Goal: Task Accomplishment & Management: Complete application form

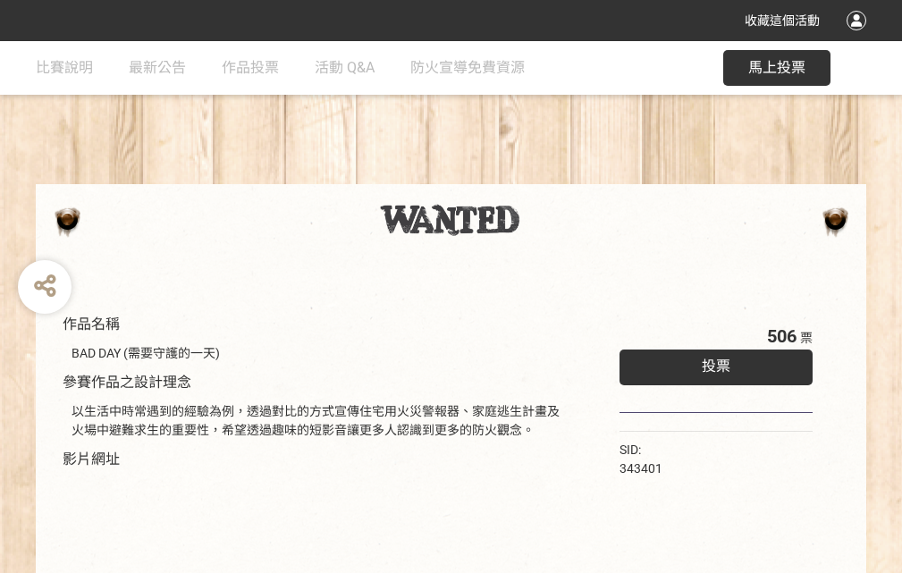
click at [859, 38] on div "收藏這個活動" at bounding box center [451, 20] width 902 height 41
click at [559, 176] on div "作品名稱 BAD DAY (需要守護的一天) 參賽作品之設計理念 以生活中時常遇到的經驗為例，透過對比的方式宣傳住宅用火災警報器、家庭逃生計畫及火場中避難求生…" at bounding box center [451, 417] width 902 height 752
click at [712, 362] on span "投票" at bounding box center [716, 366] width 29 height 17
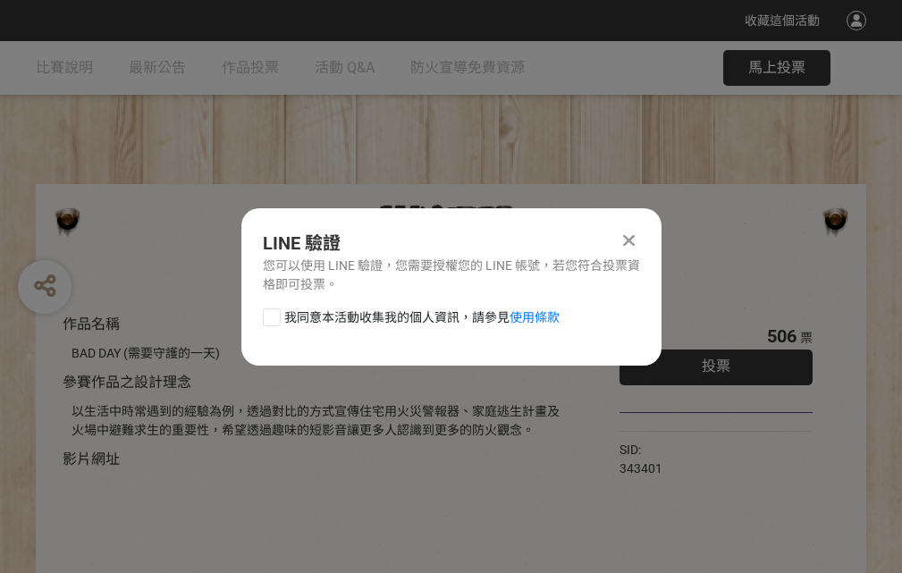
click at [270, 314] on div at bounding box center [272, 317] width 18 height 18
checkbox input "true"
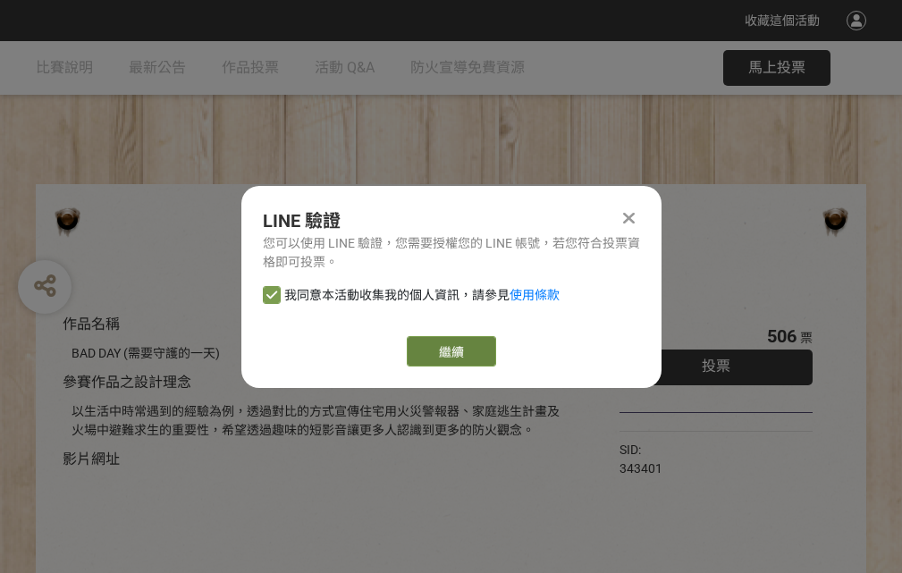
click at [450, 351] on link "繼續" at bounding box center [451, 351] width 89 height 30
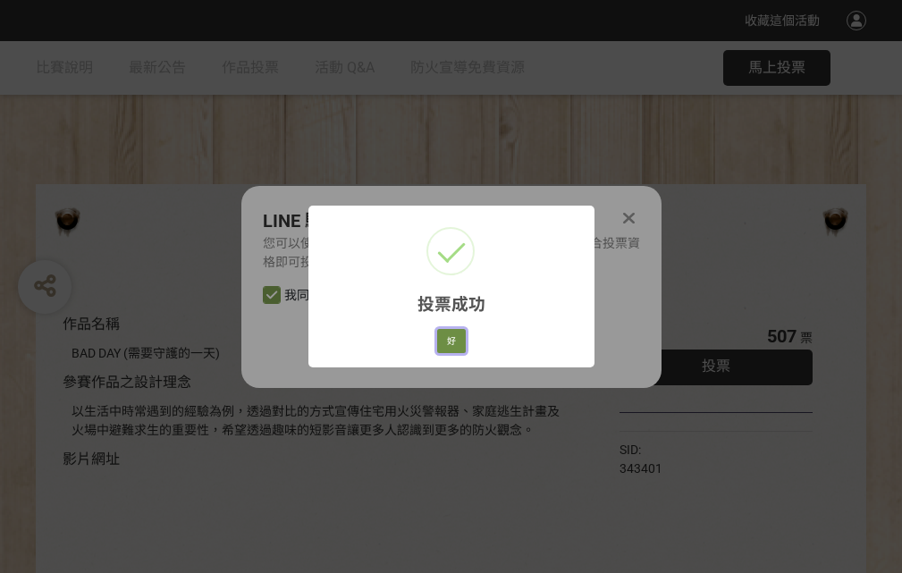
click at [446, 338] on button "好" at bounding box center [451, 341] width 29 height 25
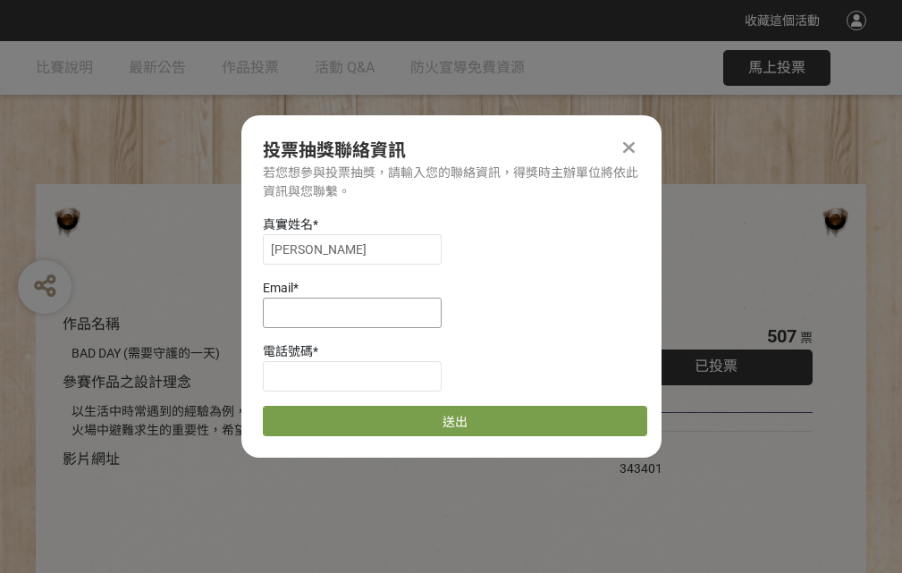
click at [358, 312] on input at bounding box center [352, 313] width 179 height 30
type input "[EMAIL_ADDRESS][DOMAIN_NAME]"
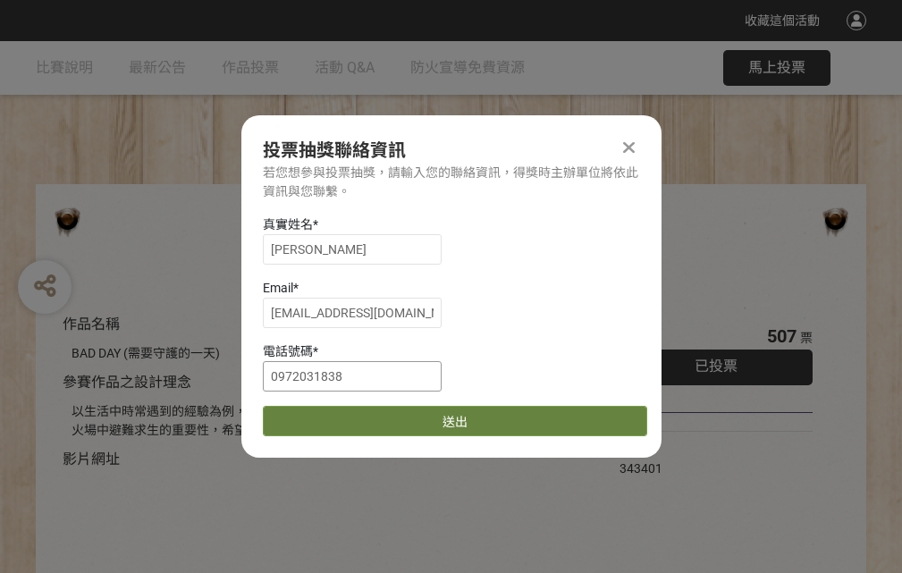
type input "0972031838"
click at [314, 415] on button "送出" at bounding box center [455, 421] width 384 height 30
